Goal: Transaction & Acquisition: Purchase product/service

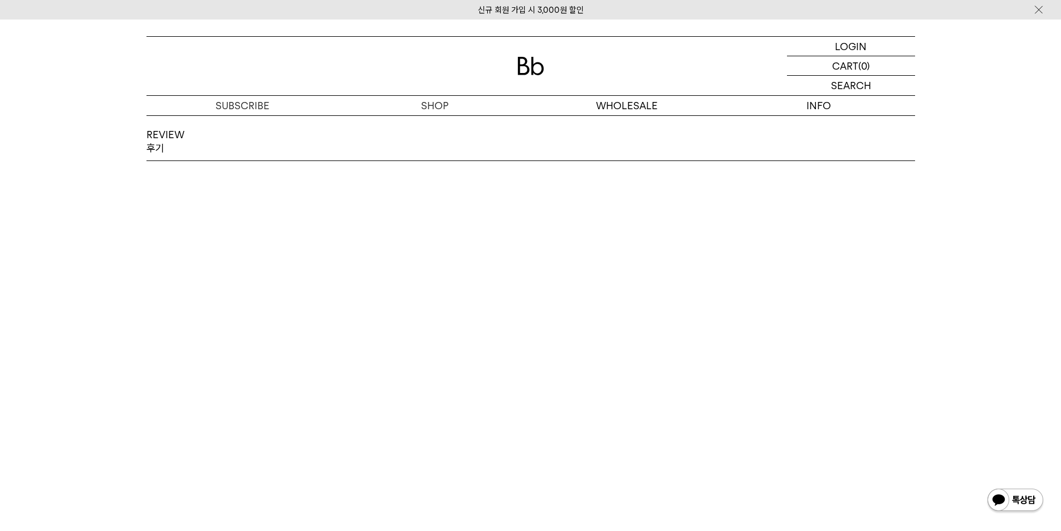
scroll to position [1838, 0]
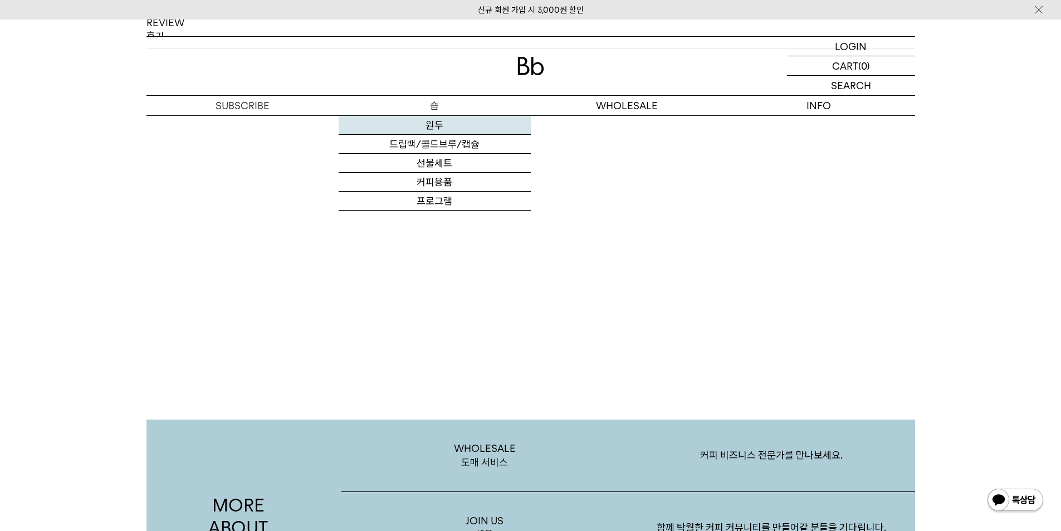
click at [443, 126] on link "원두" at bounding box center [435, 125] width 192 height 19
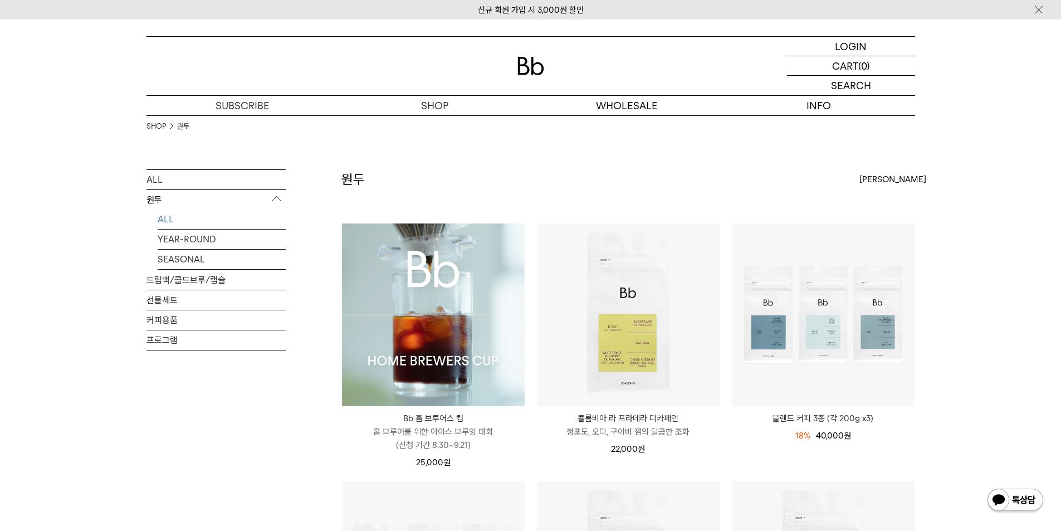
click at [433, 359] on img at bounding box center [433, 314] width 183 height 183
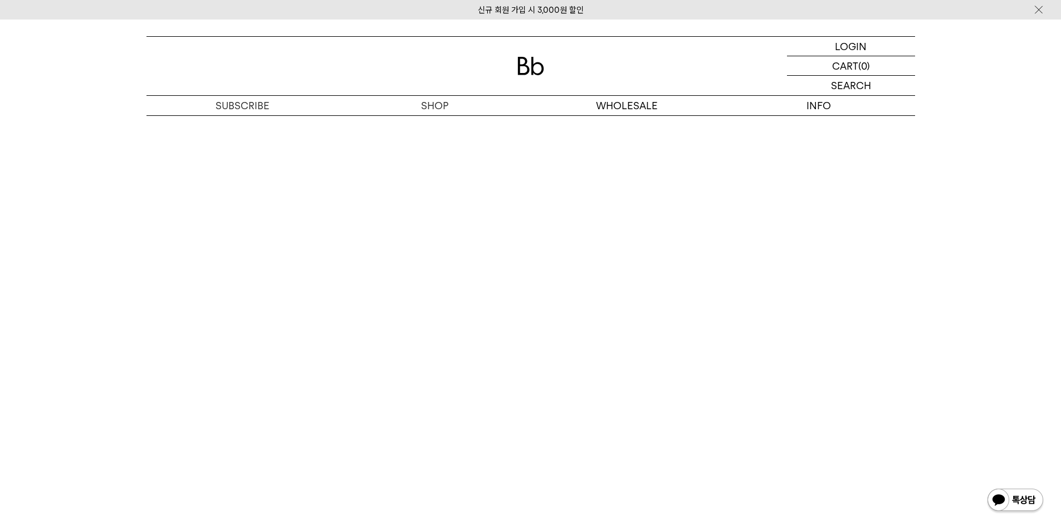
scroll to position [6217, 0]
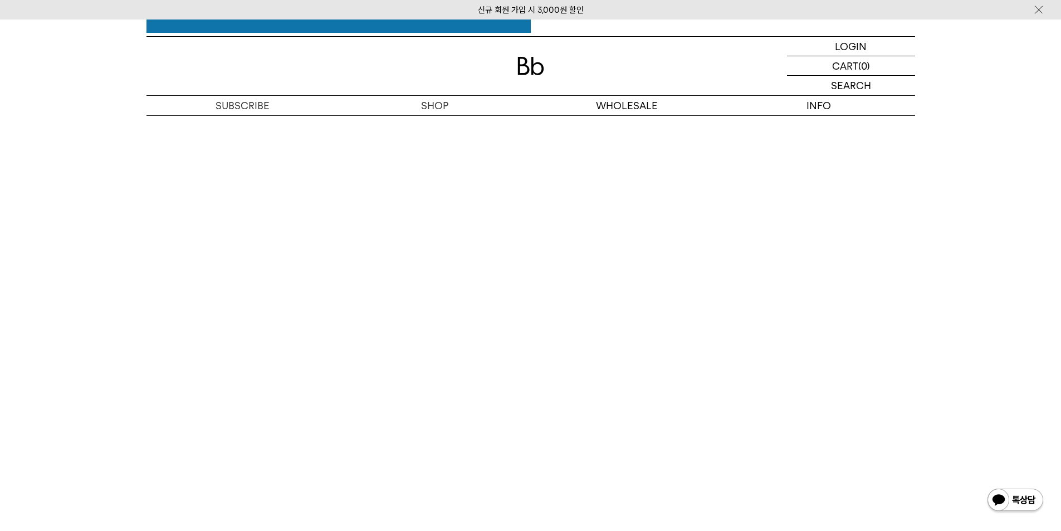
scroll to position [5720, 0]
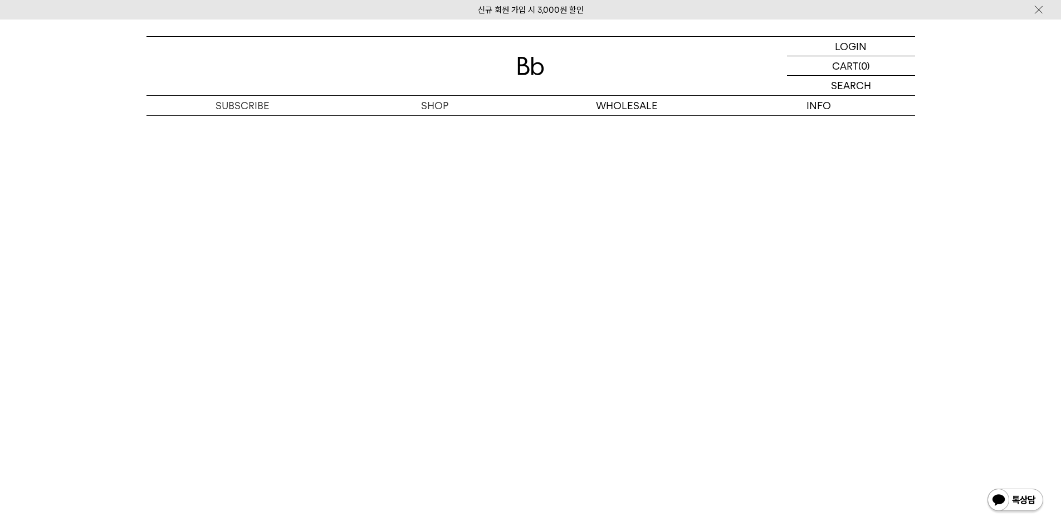
scroll to position [5754, 0]
